Goal: Use online tool/utility: Utilize a website feature to perform a specific function

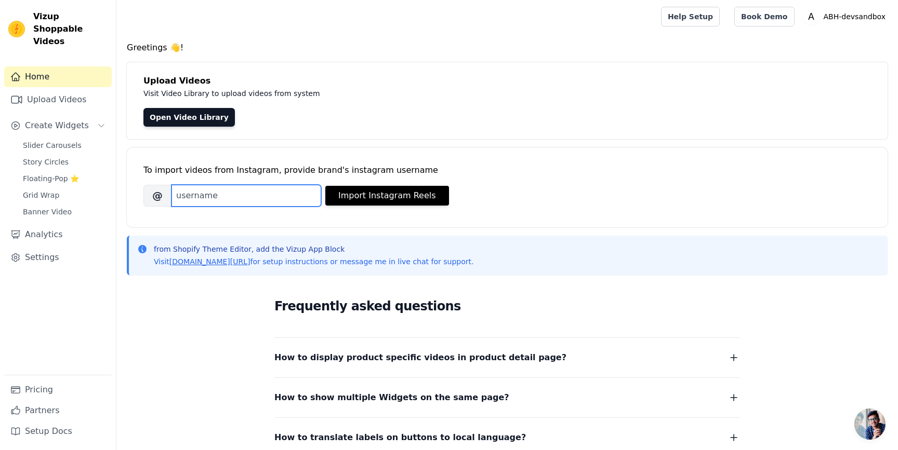
click at [199, 193] on input "Brand's Instagram Username" at bounding box center [246, 196] width 150 height 22
type input "anastasiabeverlyhills"
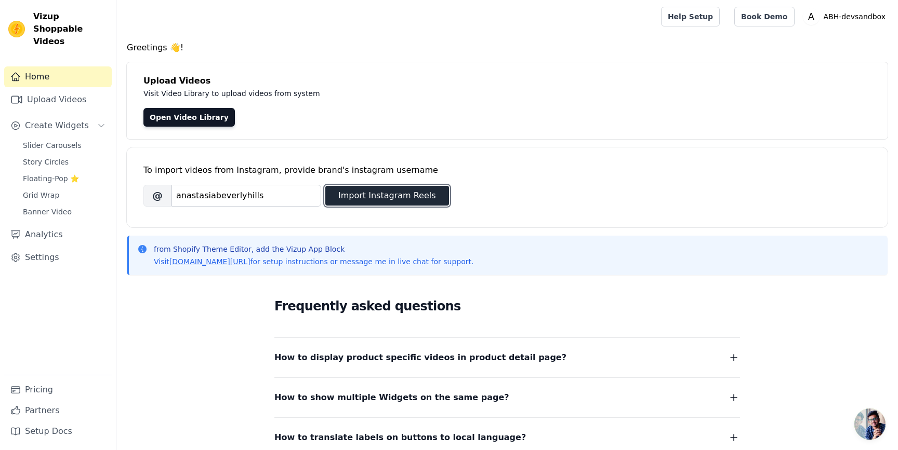
click at [356, 196] on button "Import Instagram Reels" at bounding box center [387, 196] width 124 height 20
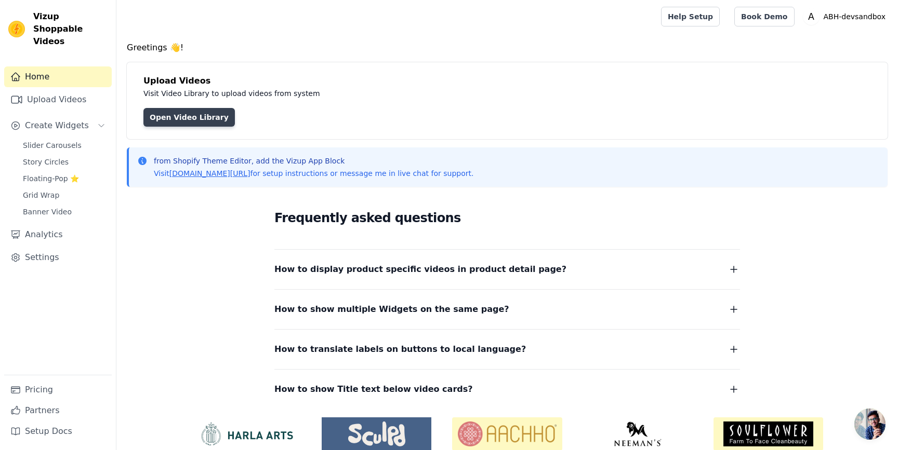
click at [198, 124] on link "Open Video Library" at bounding box center [188, 117] width 91 height 19
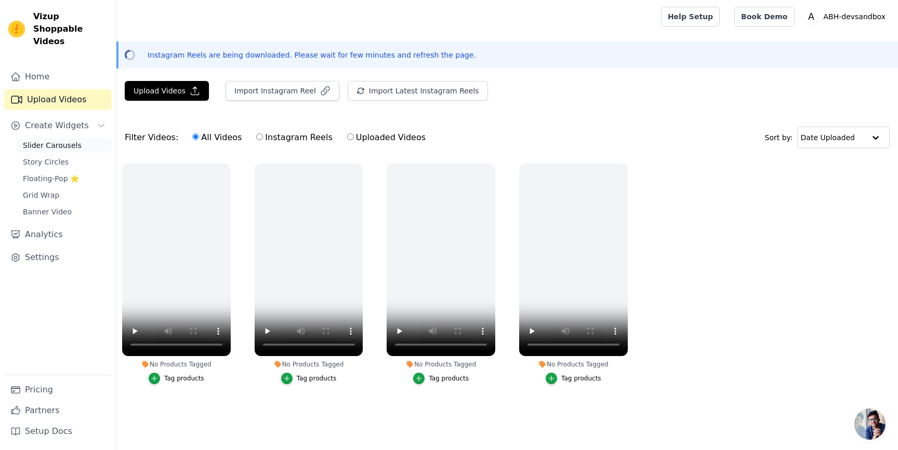
click at [70, 140] on span "Slider Carousels" at bounding box center [52, 145] width 59 height 10
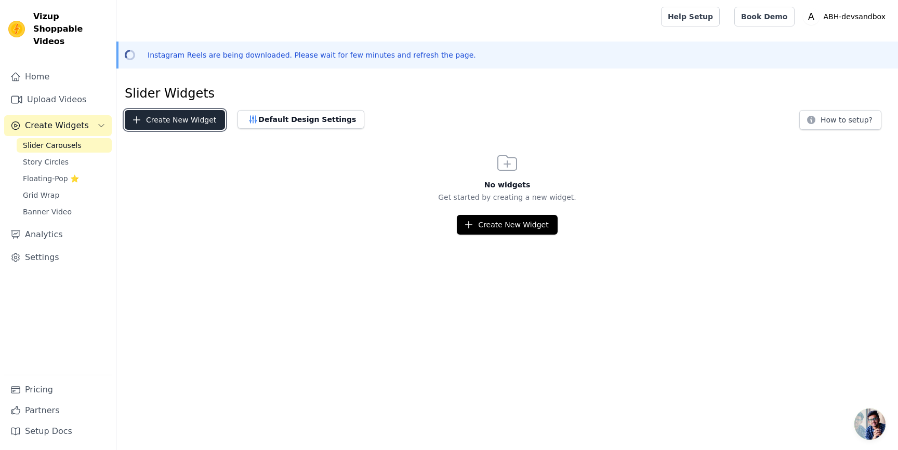
click at [184, 121] on button "Create New Widget" at bounding box center [175, 120] width 100 height 20
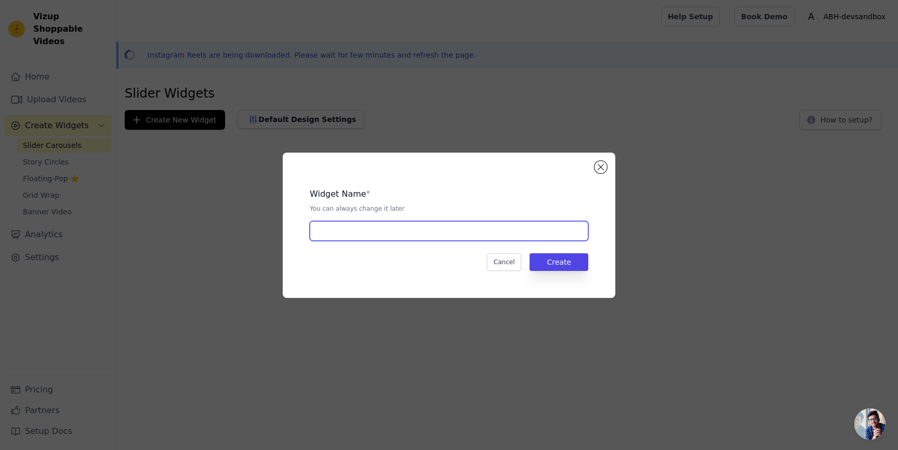
click at [357, 223] on input "text" at bounding box center [449, 231] width 278 height 20
type input "Tester"
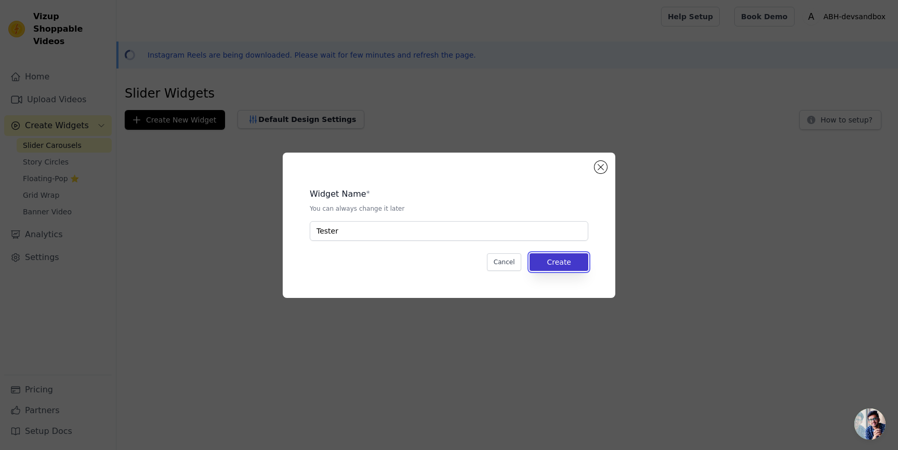
click at [548, 258] on button "Create" at bounding box center [558, 262] width 59 height 18
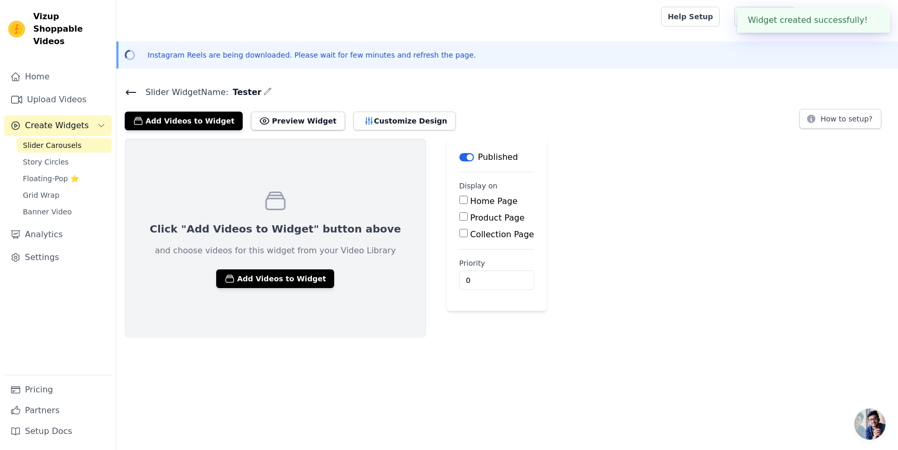
click at [470, 216] on label "Product Page" at bounding box center [497, 218] width 55 height 10
click at [459, 216] on input "Product Page" at bounding box center [463, 216] width 8 height 8
checkbox input "true"
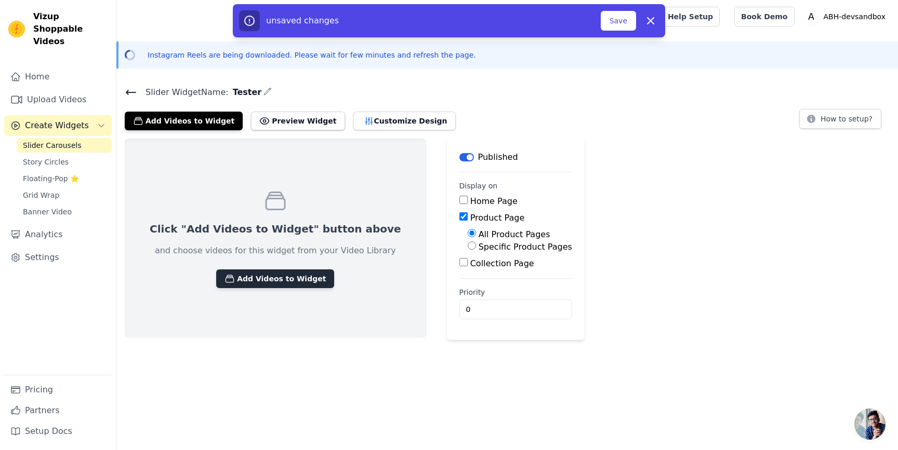
click at [251, 282] on button "Add Videos to Widget" at bounding box center [275, 279] width 118 height 19
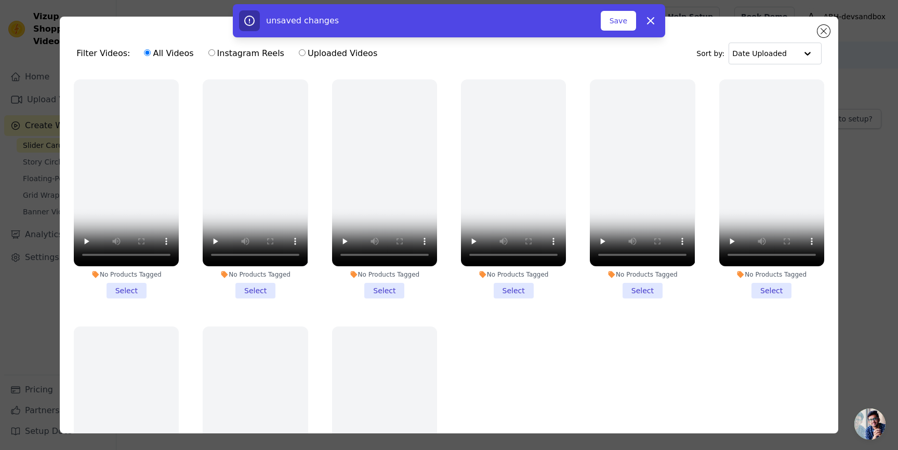
click at [128, 287] on li "No Products Tagged Select" at bounding box center [126, 188] width 105 height 219
click at [0, 0] on input "No Products Tagged Select" at bounding box center [0, 0] width 0 height 0
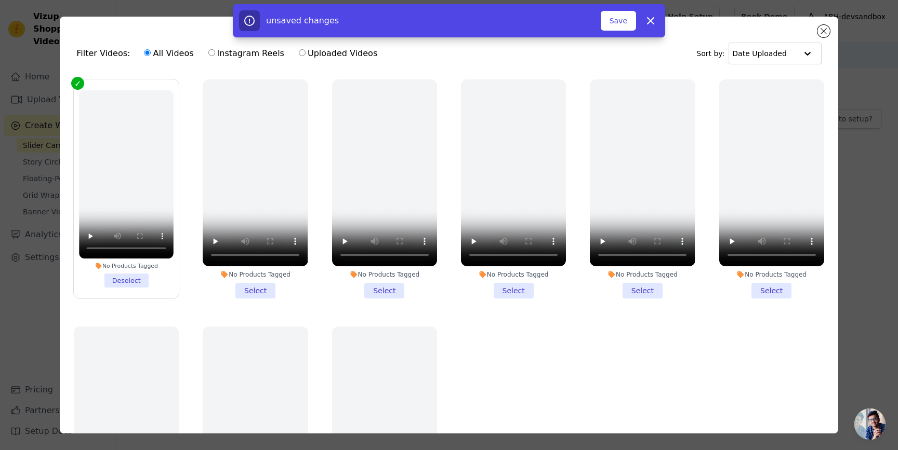
click at [245, 288] on li "No Products Tagged Select" at bounding box center [255, 188] width 105 height 219
click at [0, 0] on input "No Products Tagged Select" at bounding box center [0, 0] width 0 height 0
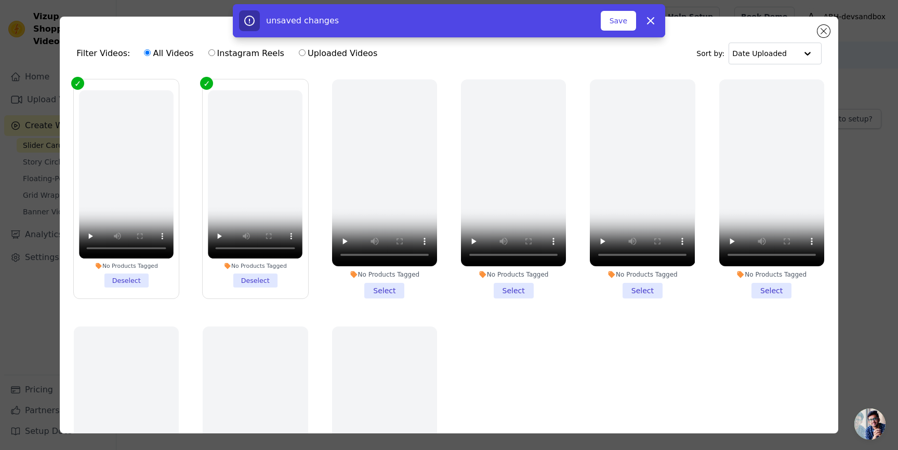
click at [394, 291] on li "No Products Tagged Select" at bounding box center [384, 188] width 105 height 219
click at [0, 0] on input "No Products Tagged Select" at bounding box center [0, 0] width 0 height 0
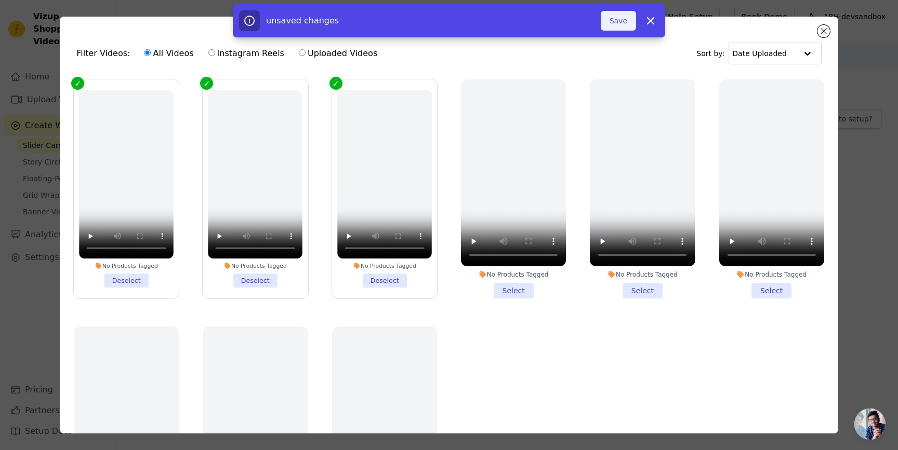
click at [622, 24] on button "Save" at bounding box center [618, 21] width 35 height 20
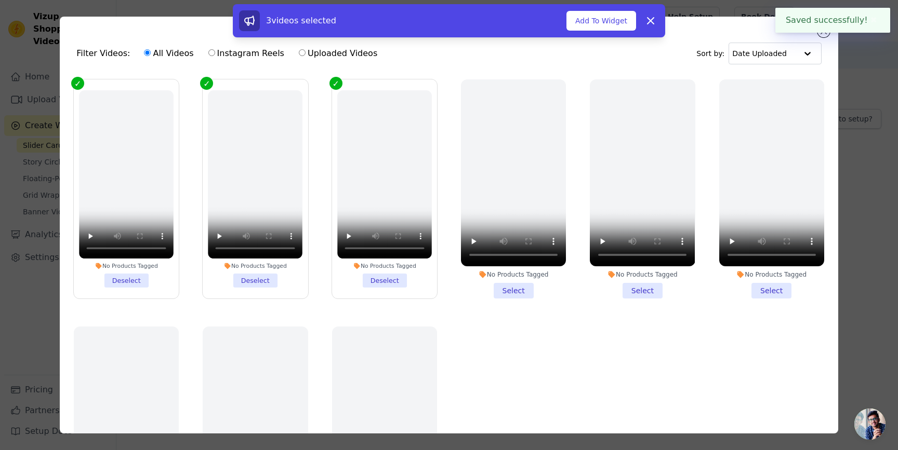
click at [823, 35] on div "3 videos selected Add To Widget Dismiss" at bounding box center [449, 22] width 898 height 37
click at [824, 35] on div "3 videos selected Add To Widget Dismiss" at bounding box center [449, 22] width 898 height 37
click at [650, 22] on icon at bounding box center [650, 21] width 12 height 12
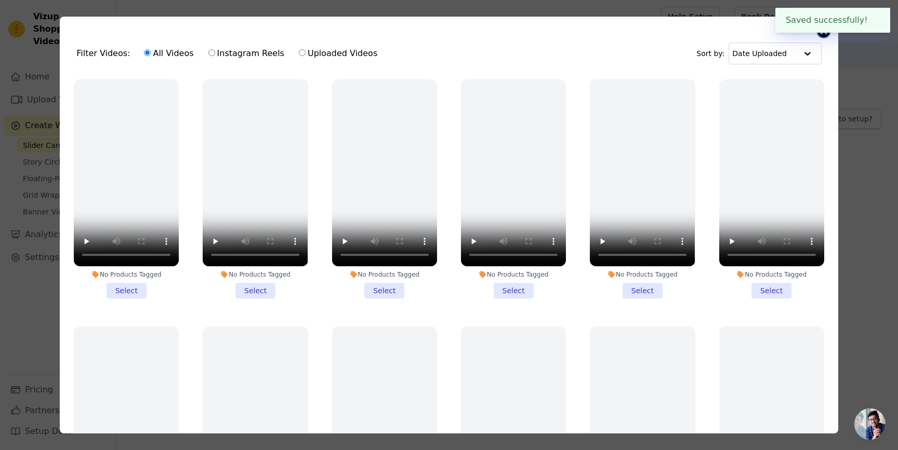
click at [826, 34] on button "Close modal" at bounding box center [823, 31] width 12 height 12
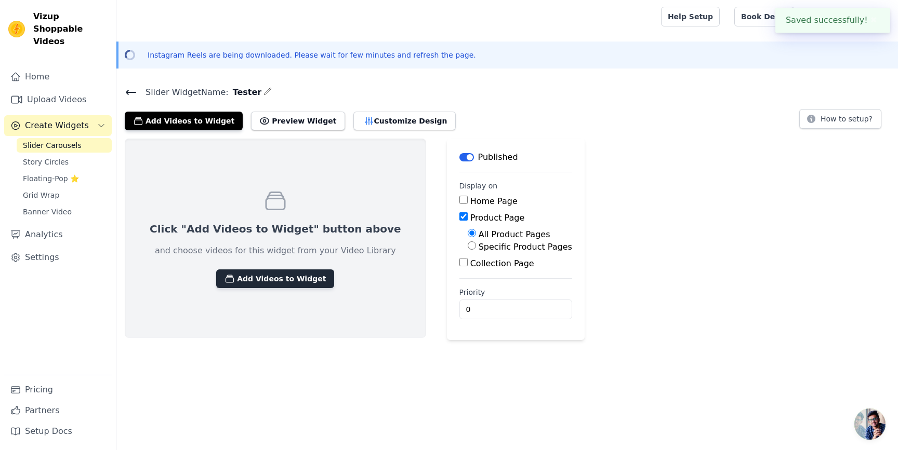
click at [281, 276] on button "Add Videos to Widget" at bounding box center [275, 279] width 118 height 19
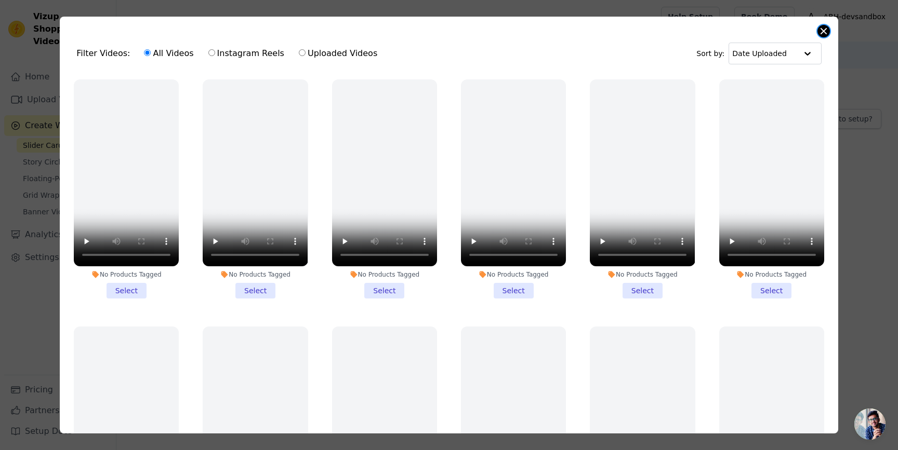
click at [823, 35] on button "Close modal" at bounding box center [823, 31] width 12 height 12
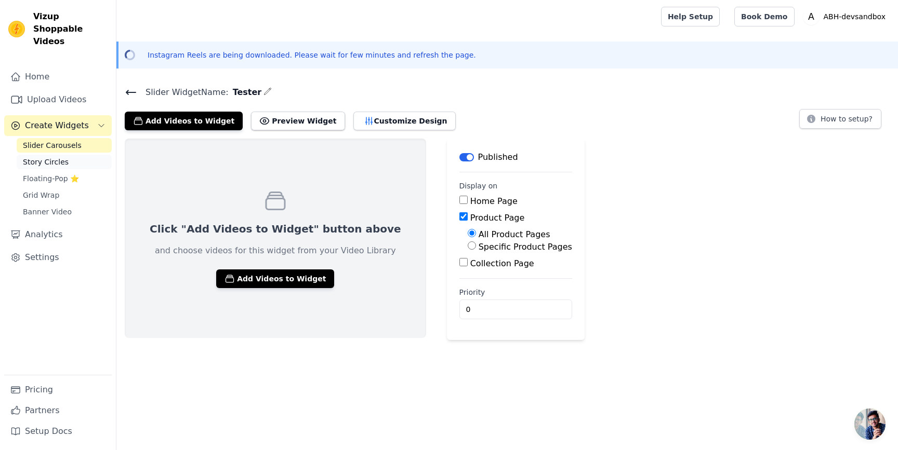
click at [61, 157] on span "Story Circles" at bounding box center [46, 162] width 46 height 10
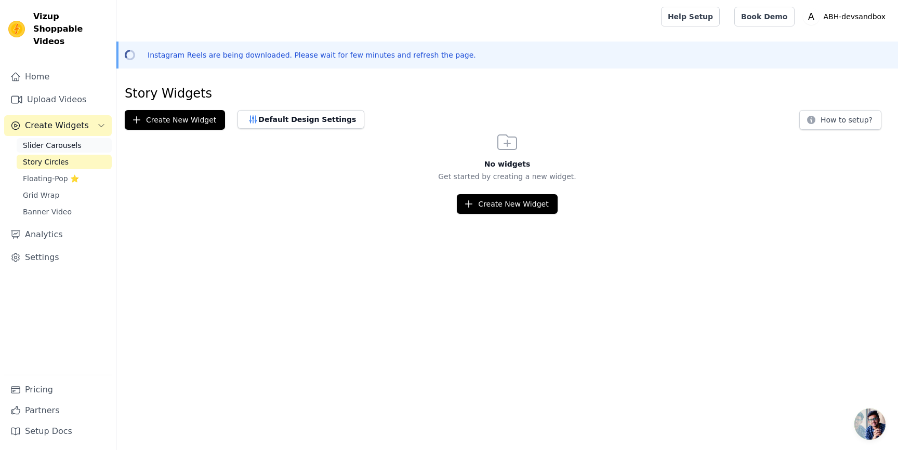
click at [66, 140] on span "Slider Carousels" at bounding box center [52, 145] width 59 height 10
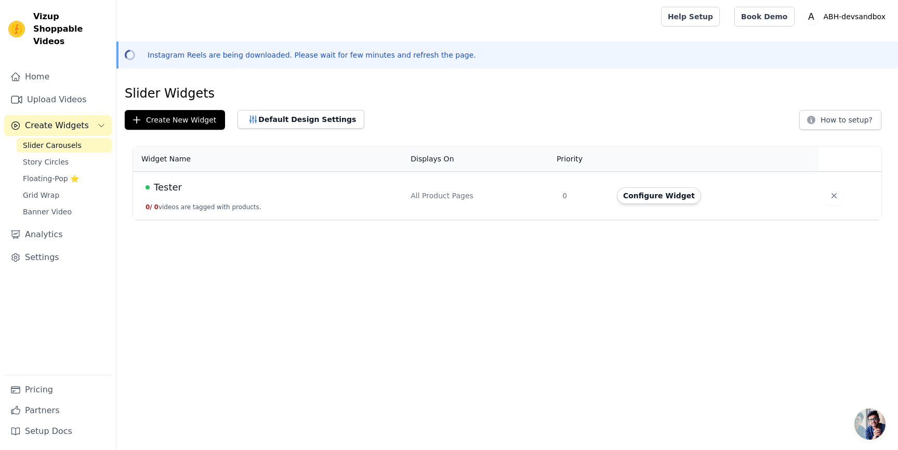
click at [237, 184] on div "Tester" at bounding box center [271, 187] width 252 height 15
click at [638, 197] on button "Configure Widget" at bounding box center [659, 196] width 84 height 17
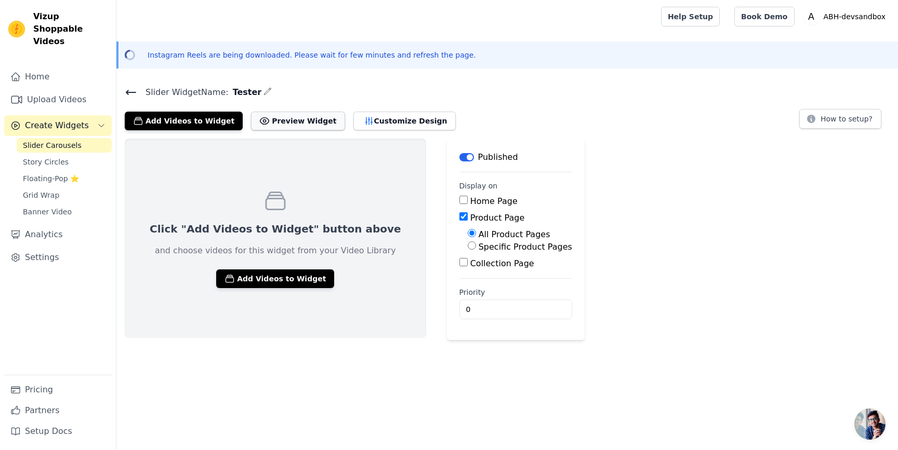
click at [286, 119] on button "Preview Widget" at bounding box center [298, 121] width 94 height 19
click at [271, 278] on button "Add Videos to Widget" at bounding box center [275, 279] width 118 height 19
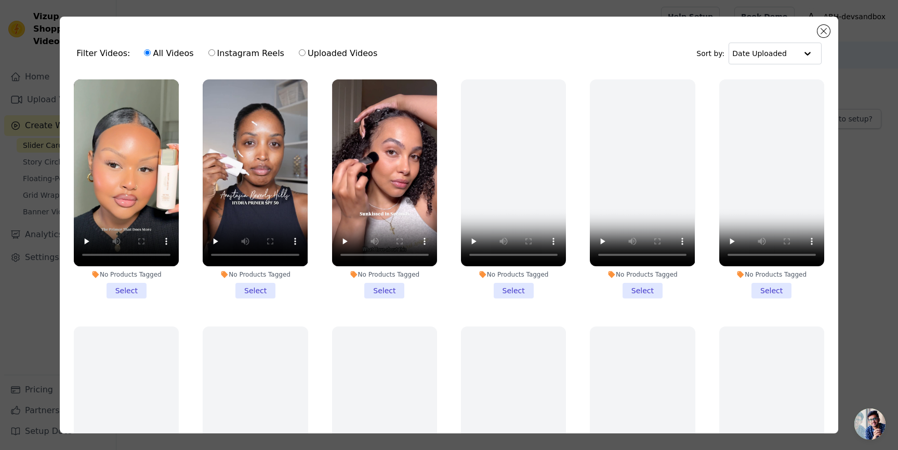
click at [144, 293] on li "No Products Tagged Select" at bounding box center [126, 188] width 105 height 219
click at [0, 0] on input "No Products Tagged Select" at bounding box center [0, 0] width 0 height 0
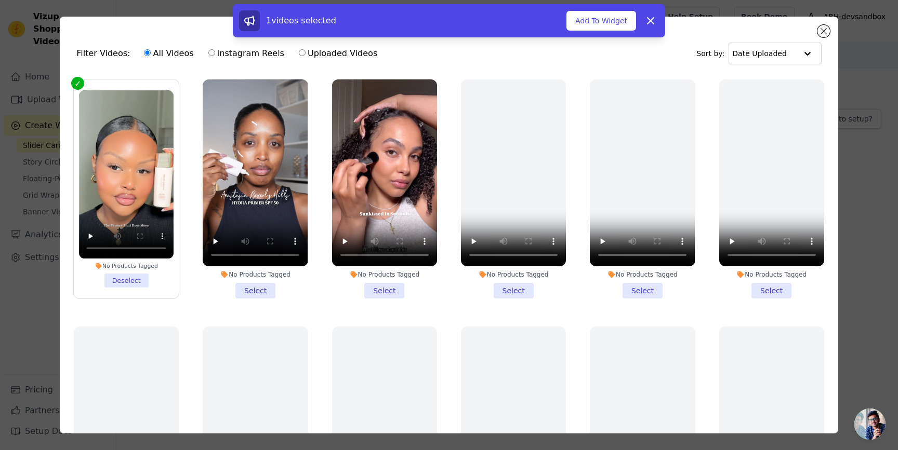
click at [248, 290] on li "No Products Tagged Select" at bounding box center [255, 188] width 105 height 219
click at [0, 0] on input "No Products Tagged Select" at bounding box center [0, 0] width 0 height 0
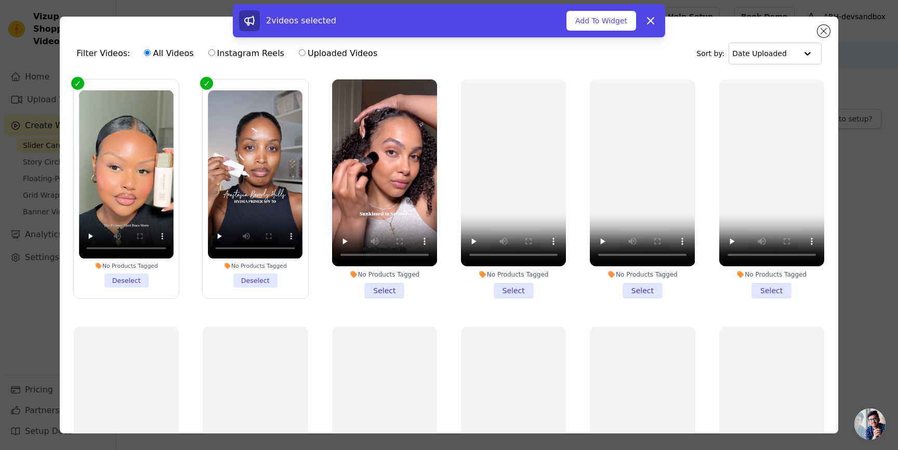
click at [357, 290] on li "No Products Tagged Select" at bounding box center [384, 188] width 105 height 219
click at [0, 0] on input "No Products Tagged Select" at bounding box center [0, 0] width 0 height 0
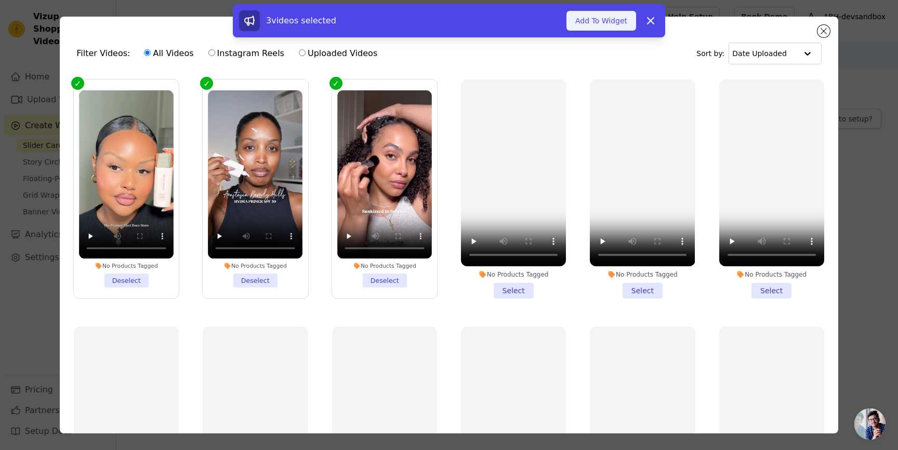
click at [581, 23] on button "Add To Widget" at bounding box center [601, 21] width 70 height 20
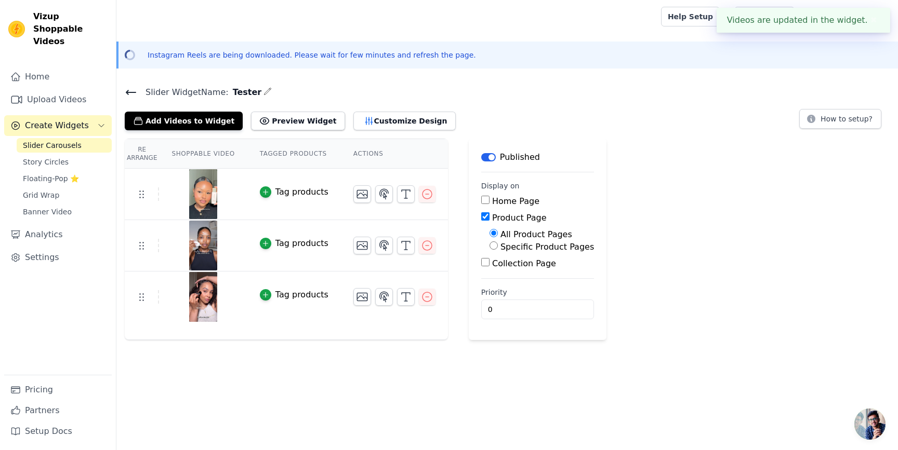
click at [875, 19] on button "✖" at bounding box center [874, 20] width 12 height 12
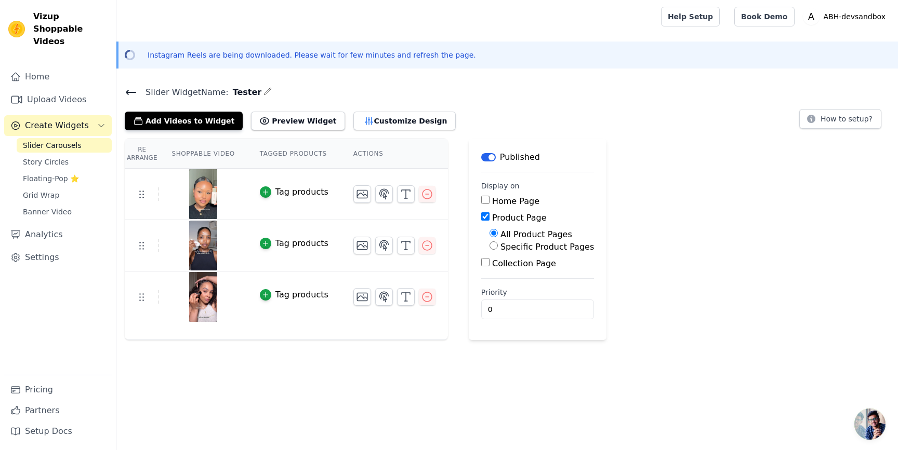
click at [284, 195] on div "Tag products" at bounding box center [301, 192] width 53 height 12
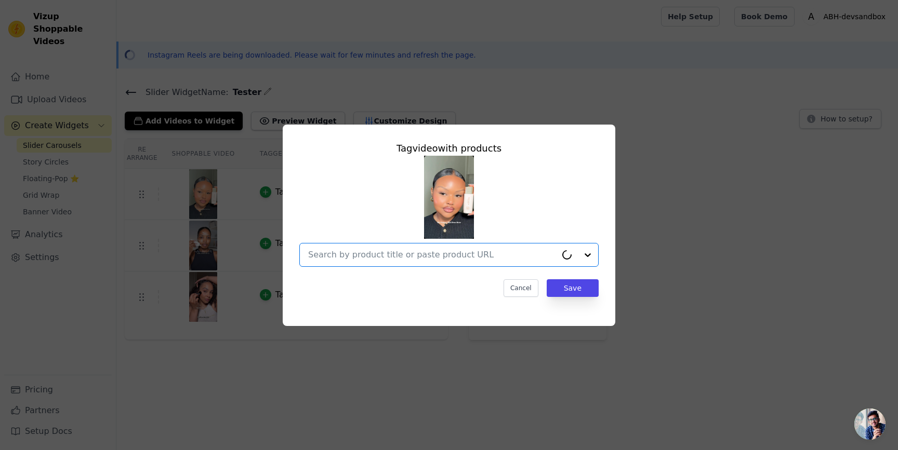
click at [378, 253] on input "text" at bounding box center [432, 255] width 248 height 12
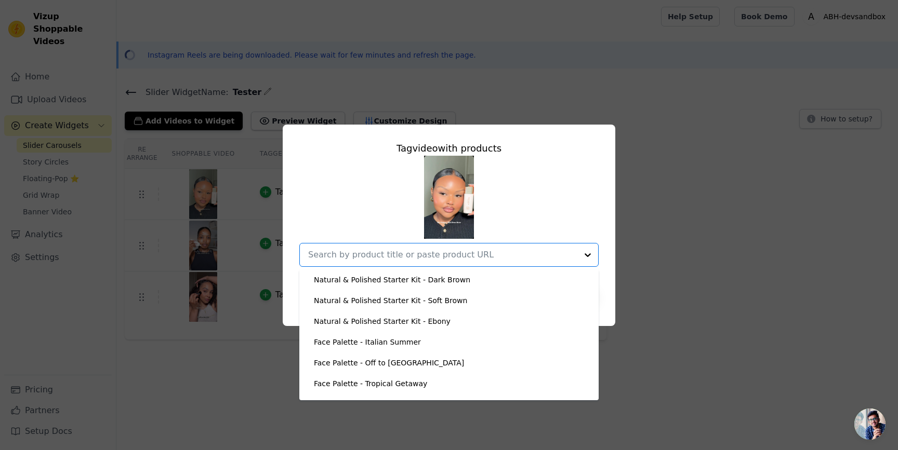
scroll to position [319, 0]
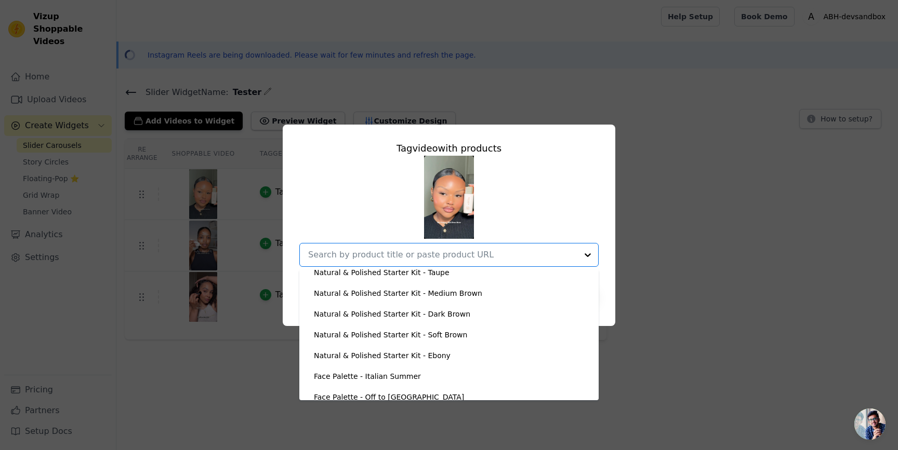
click at [647, 164] on div "Tag video with products Test Product 1 Cosmo Eyeshadow Palette Brow Powder Duo …" at bounding box center [449, 225] width 864 height 235
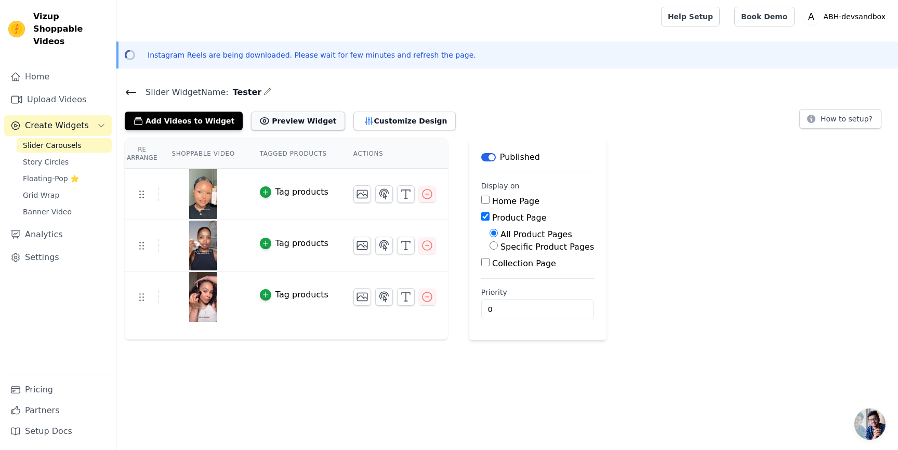
click at [274, 124] on button "Preview Widget" at bounding box center [298, 121] width 94 height 19
click at [69, 389] on link "Pricing" at bounding box center [58, 390] width 108 height 21
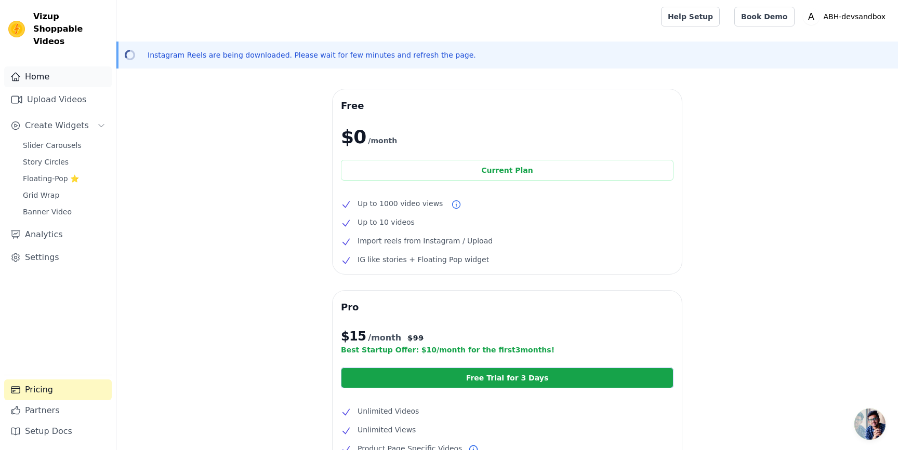
click at [74, 68] on link "Home" at bounding box center [58, 76] width 108 height 21
